Goal: Task Accomplishment & Management: Complete application form

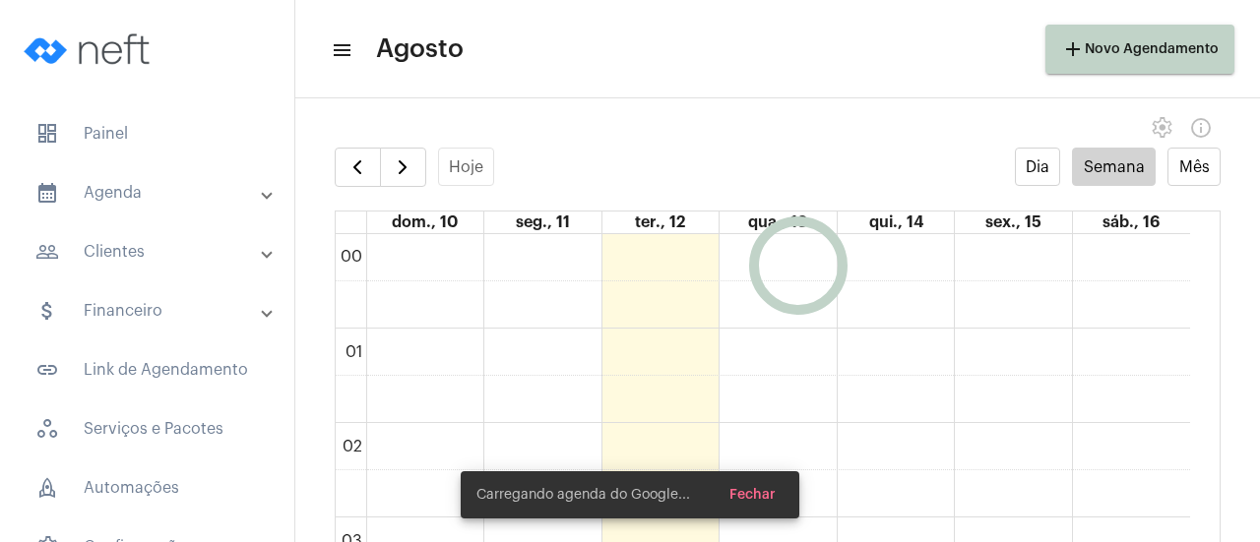
scroll to position [569, 0]
click at [403, 182] on button "button" at bounding box center [403, 167] width 46 height 39
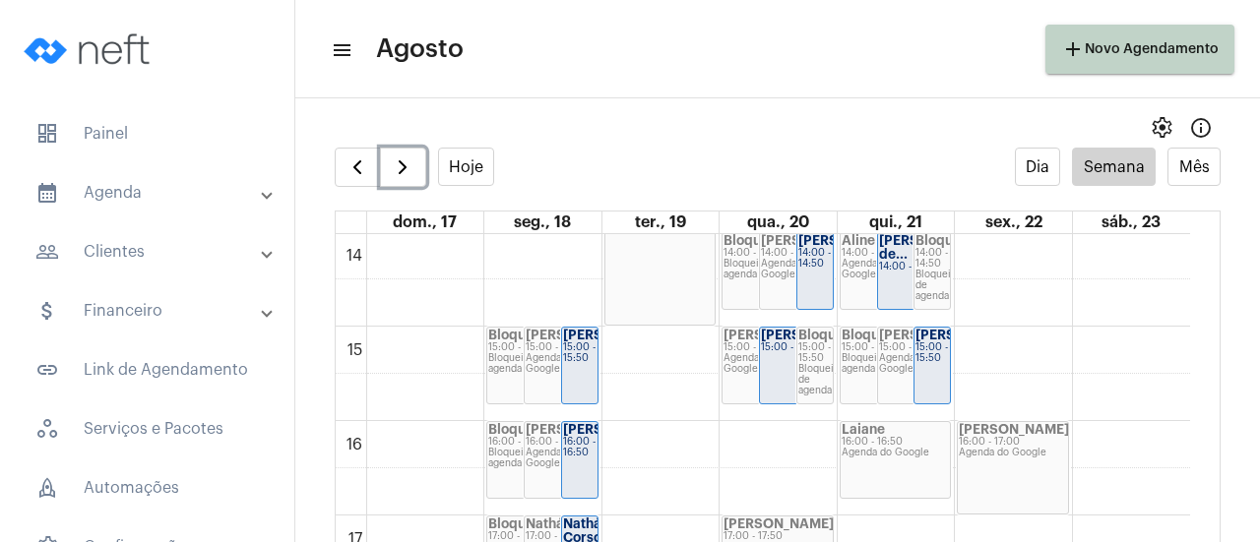
scroll to position [1355, 0]
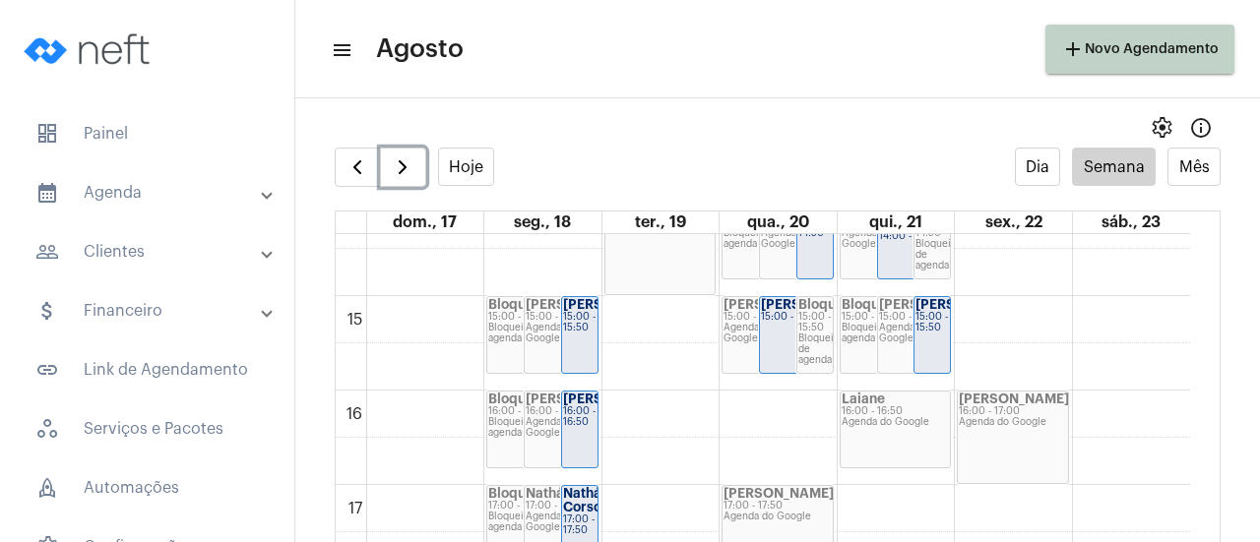
click at [900, 417] on div "Agenda do Google" at bounding box center [895, 422] width 108 height 11
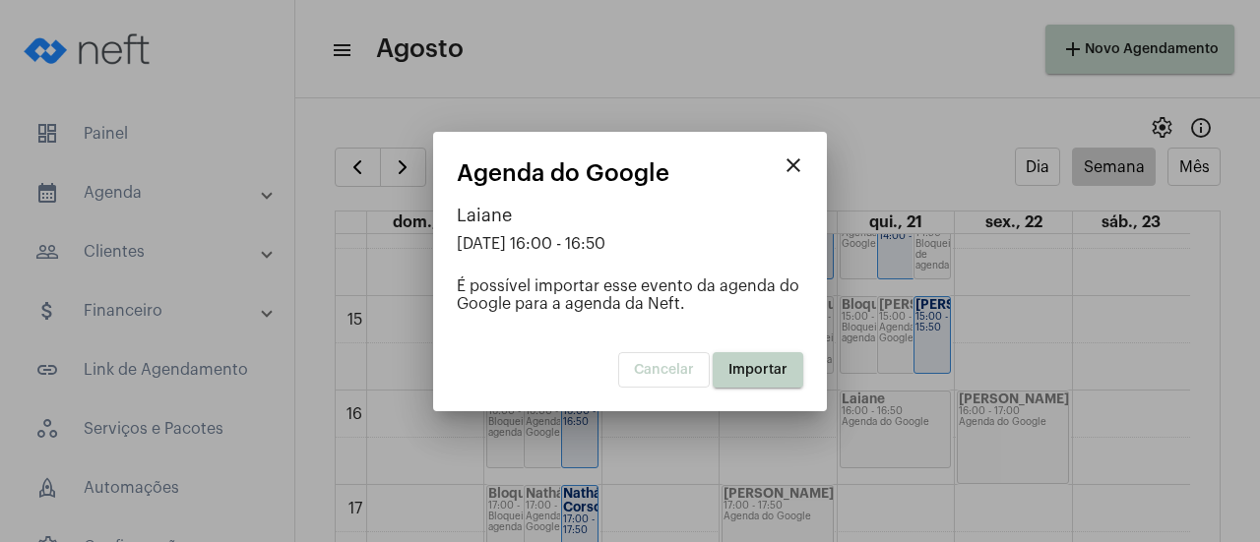
click at [742, 364] on span "Importar" at bounding box center [757, 370] width 59 height 14
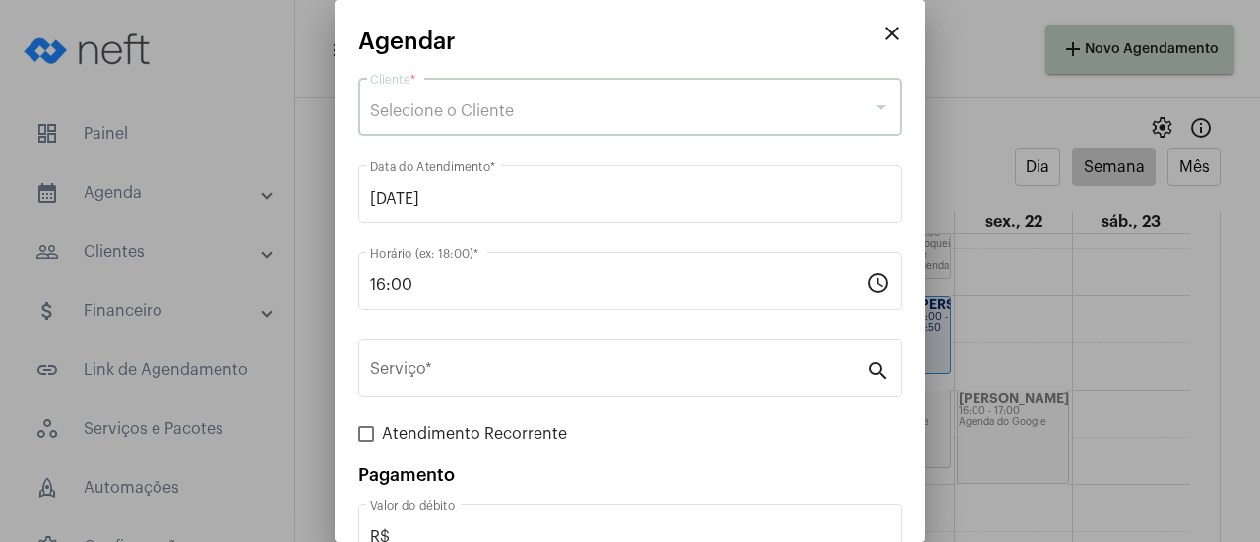
click at [403, 109] on span "Selecione o Cliente" at bounding box center [442, 111] width 144 height 16
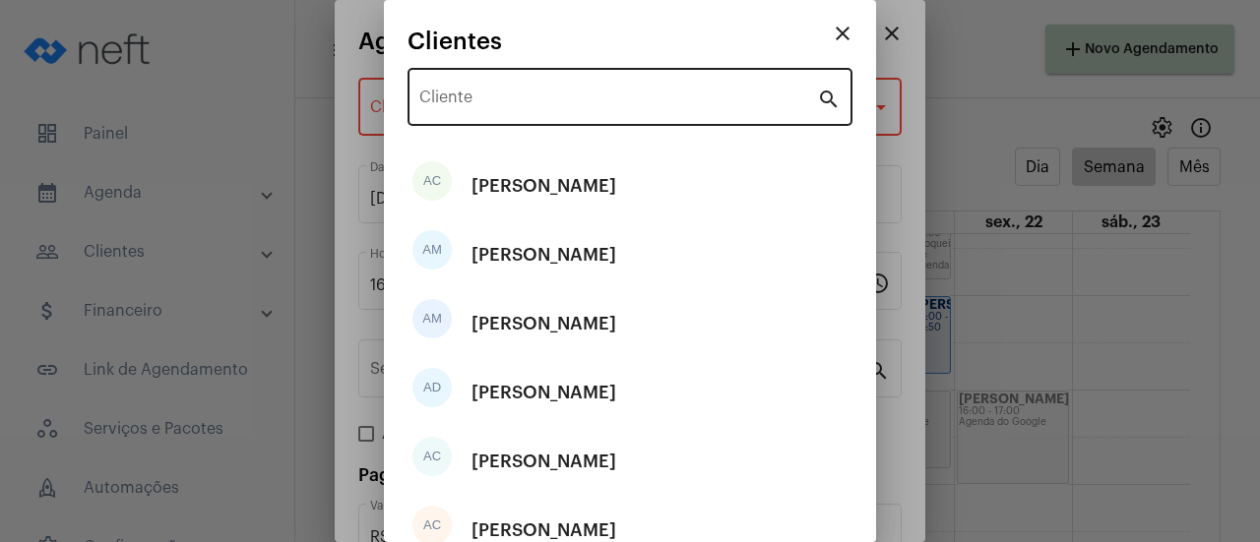
click at [468, 90] on div "Cliente" at bounding box center [618, 95] width 398 height 62
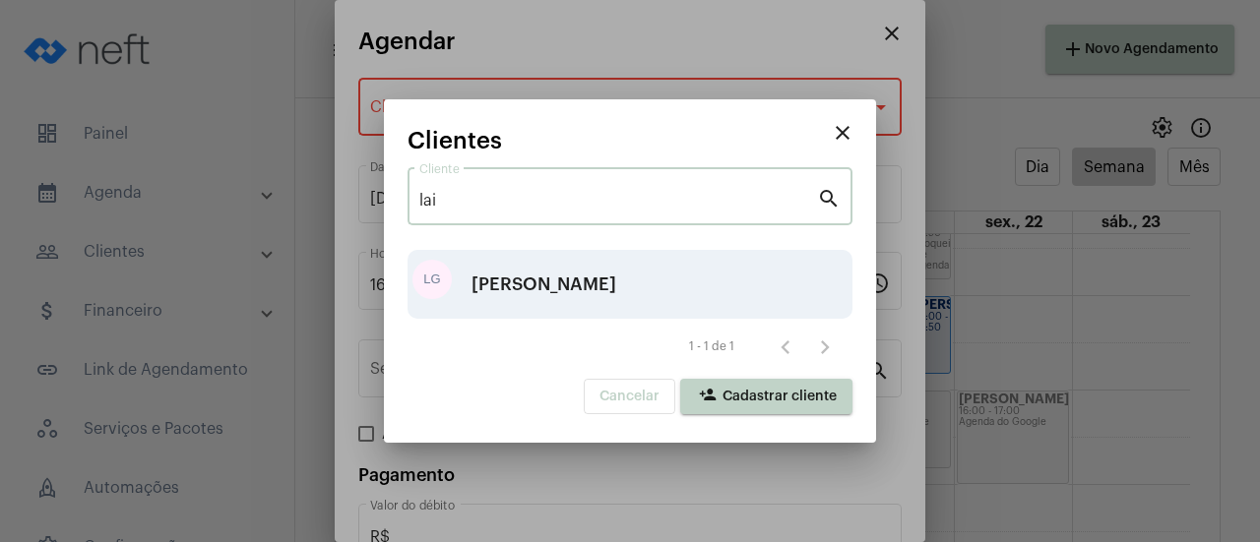
type input "lai"
click at [506, 277] on div "[PERSON_NAME]" at bounding box center [543, 284] width 145 height 59
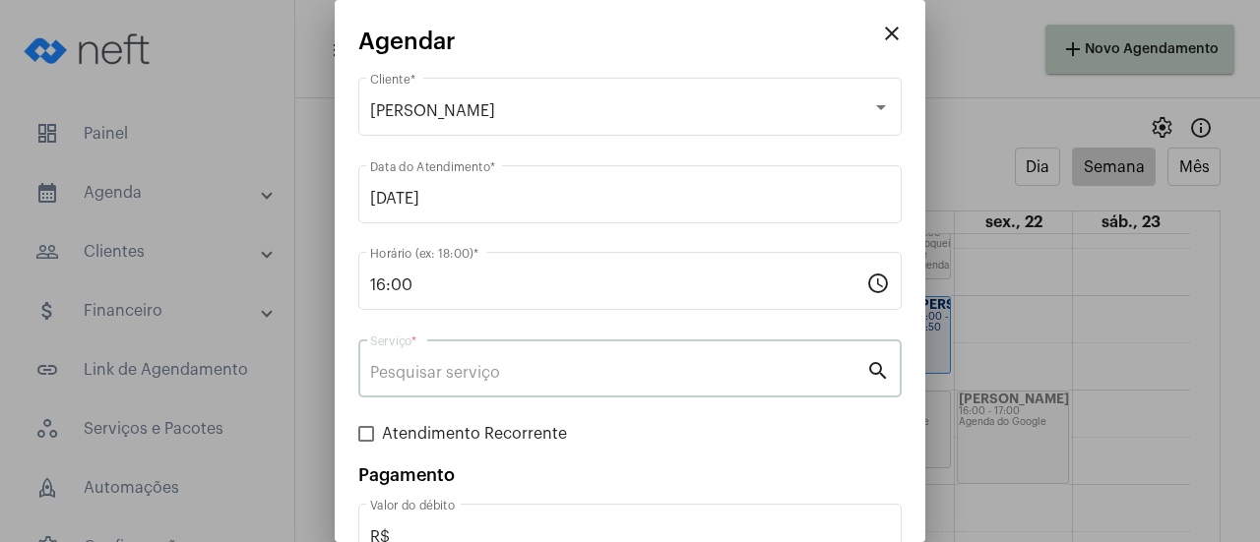
click at [472, 378] on input "Serviço *" at bounding box center [618, 373] width 496 height 18
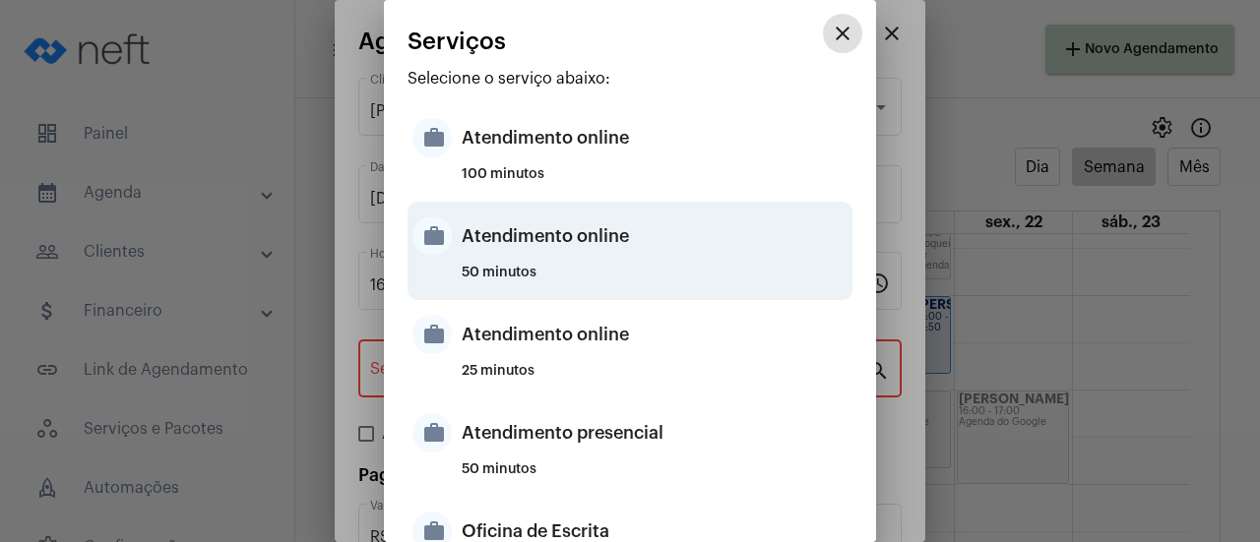
click at [563, 258] on div "Atendimento online" at bounding box center [655, 236] width 386 height 59
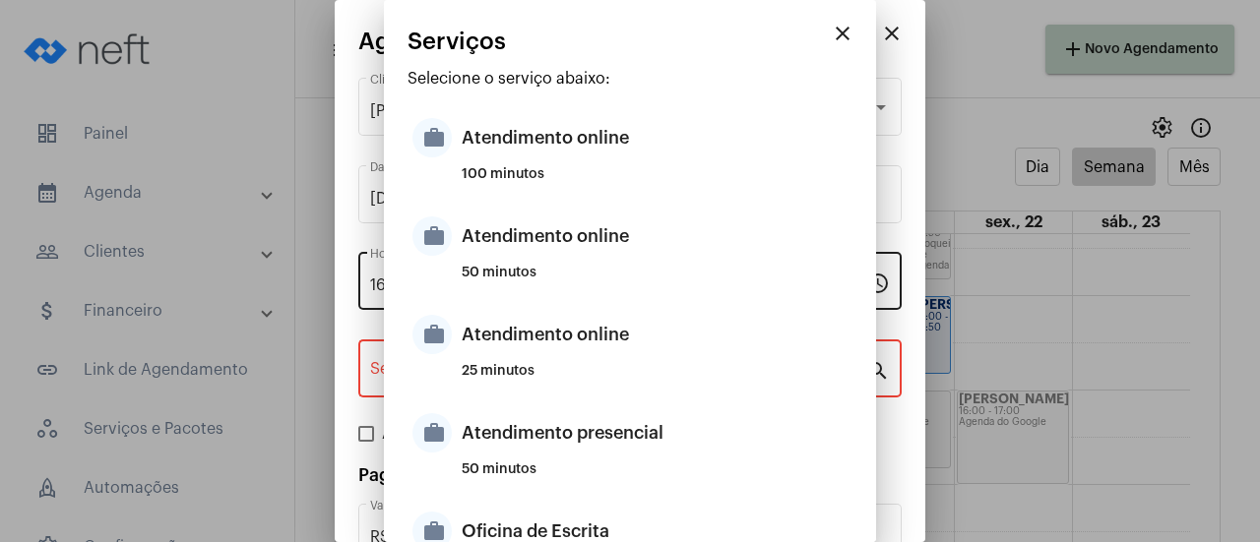
type input "Atendimento online"
type input "R$ 0"
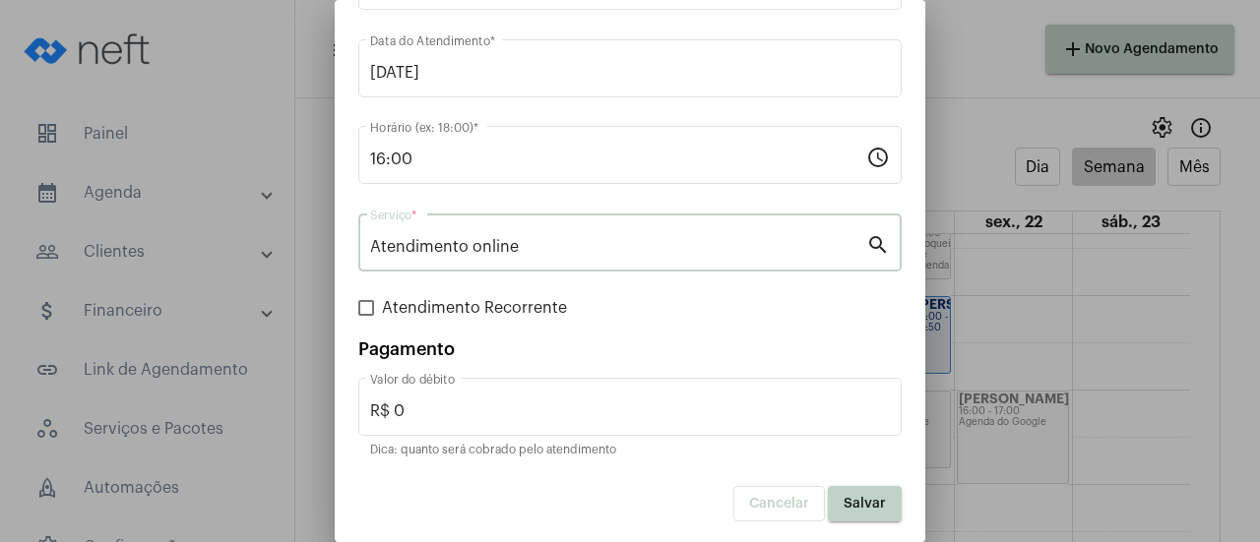
scroll to position [130, 0]
click at [852, 515] on button "Salvar" at bounding box center [865, 500] width 74 height 35
